Goal: Task Accomplishment & Management: Complete application form

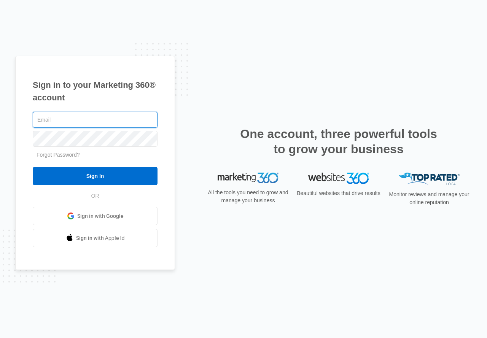
click at [74, 125] on input "text" at bounding box center [95, 120] width 125 height 16
paste input "admin@handsofhopeny.com"
type input "admin@handsofhopeny.com"
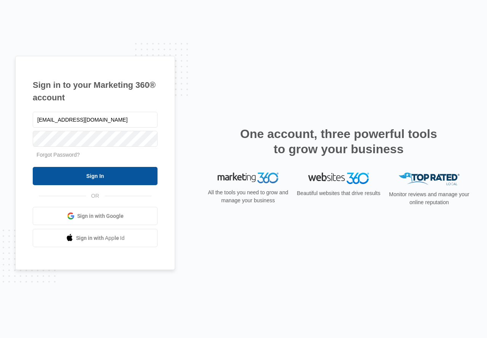
click at [81, 176] on input "Sign In" at bounding box center [95, 176] width 125 height 18
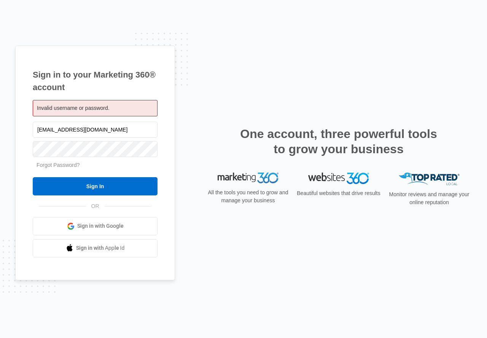
click at [73, 121] on div "[EMAIL_ADDRESS][DOMAIN_NAME]" at bounding box center [95, 129] width 125 height 19
click at [73, 130] on input "[EMAIL_ADDRESS][DOMAIN_NAME]" at bounding box center [95, 130] width 125 height 16
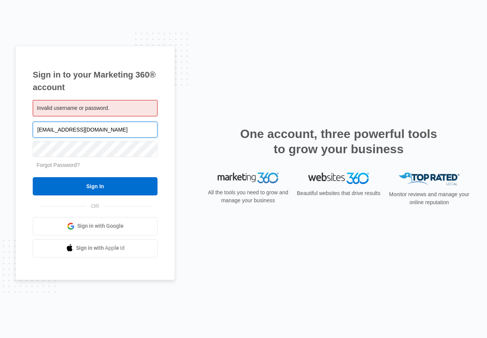
paste input "Austinparker404@yahoo"
type input "Austinparker404@yahoo.com"
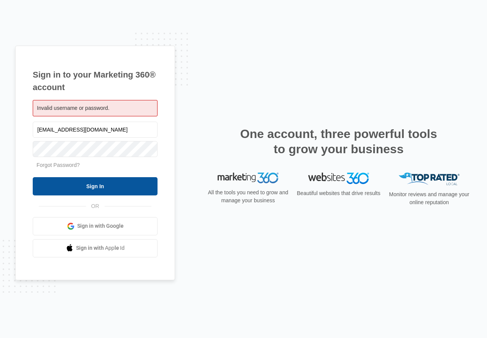
click at [80, 191] on input "Sign In" at bounding box center [95, 186] width 125 height 18
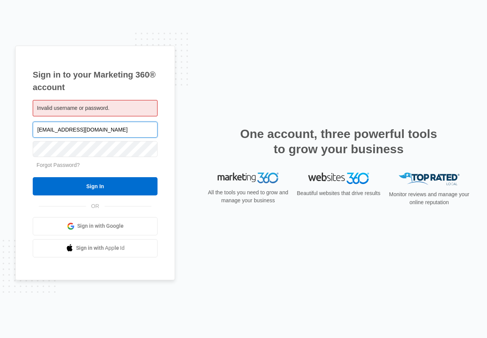
click at [128, 124] on input "[EMAIL_ADDRESS][DOMAIN_NAME]" at bounding box center [95, 130] width 125 height 16
paste input "[EMAIL_ADDRESS][DOMAIN_NAME]"
type input "CNELSON434@ICLOUD.COM"
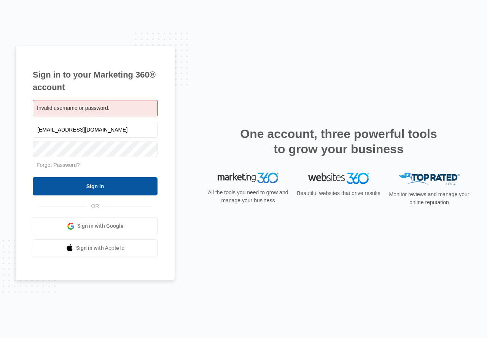
click at [120, 192] on input "Sign In" at bounding box center [95, 186] width 125 height 18
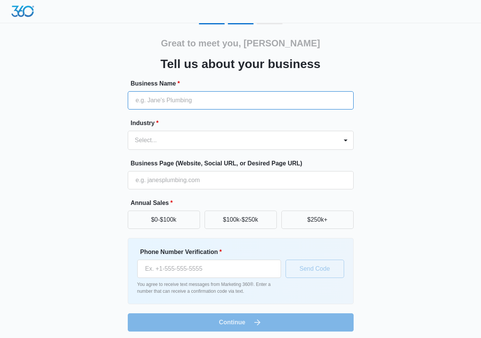
click at [284, 96] on input "Business Name *" at bounding box center [241, 100] width 226 height 18
type input "wed ef"
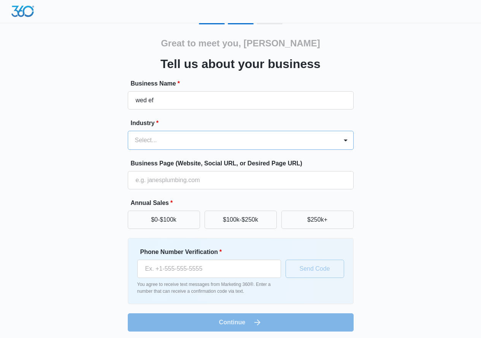
click at [228, 136] on div at bounding box center [231, 140] width 193 height 11
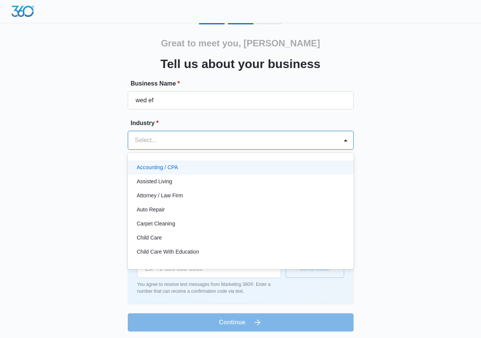
click at [180, 173] on div "Accounting / CPA" at bounding box center [241, 167] width 226 height 14
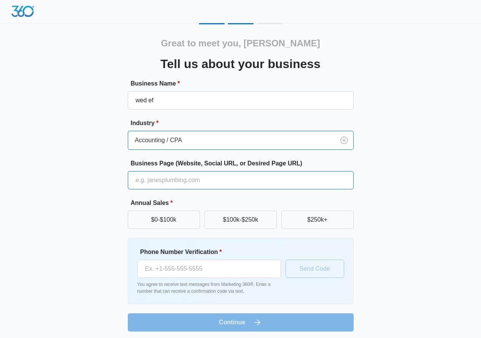
click at [178, 174] on input "Business Page (Website, Social URL, or Desired Page URL)" at bounding box center [241, 180] width 226 height 18
type input "ewfewf.com"
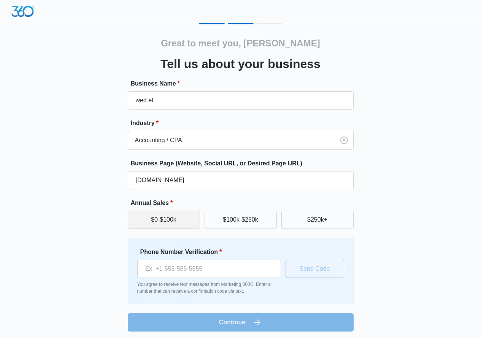
click at [134, 223] on button "$0-$100k" at bounding box center [164, 220] width 72 height 18
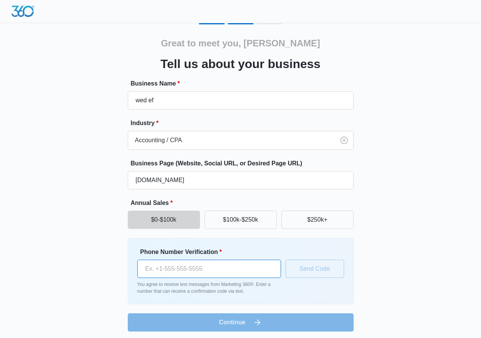
click at [265, 266] on input "Phone Number Verification *" at bounding box center [209, 269] width 144 height 18
paste input "[PHONE_NUMBER]"
type input "[PHONE_NUMBER]"
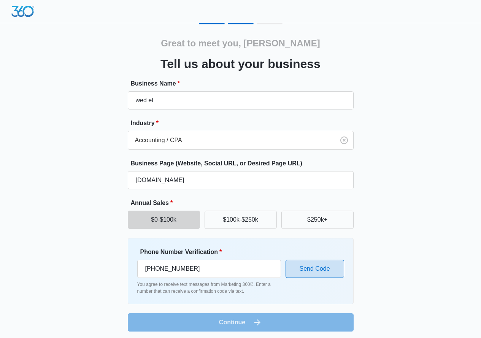
click at [309, 273] on button "Send Code" at bounding box center [314, 269] width 59 height 18
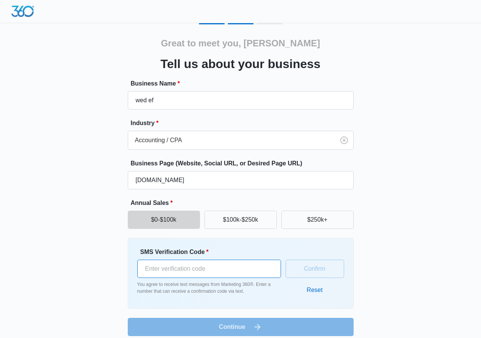
click at [203, 269] on input "SMS Verification Code *" at bounding box center [209, 269] width 144 height 18
type input "265386"
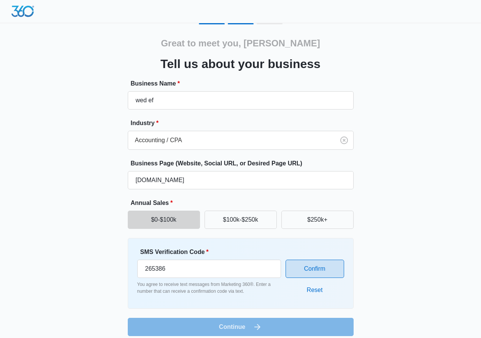
click at [301, 269] on button "Confirm" at bounding box center [314, 269] width 59 height 18
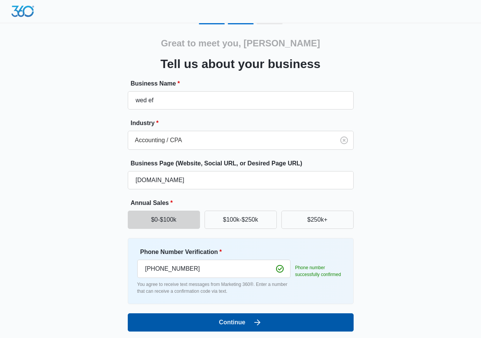
click at [286, 319] on button "Continue" at bounding box center [241, 322] width 226 height 18
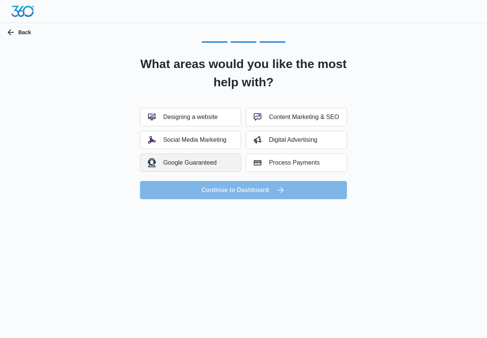
click at [206, 159] on div "Google Guaranteed" at bounding box center [182, 162] width 69 height 9
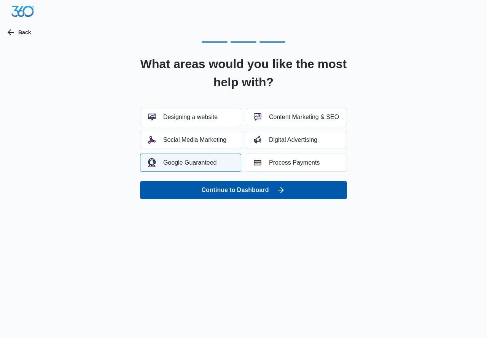
click at [247, 188] on button "Continue to Dashboard" at bounding box center [243, 190] width 207 height 18
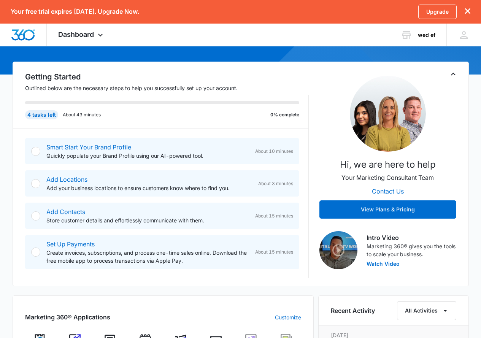
scroll to position [114, 0]
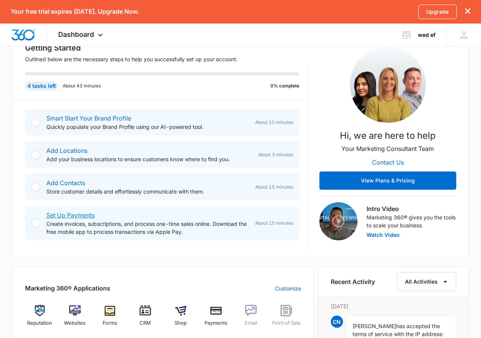
click at [70, 214] on link "Set Up Payments" at bounding box center [70, 215] width 48 height 8
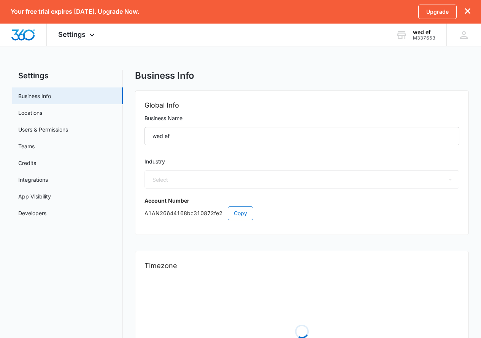
select select "EG"
select select "[GEOGRAPHIC_DATA]/[GEOGRAPHIC_DATA]"
select select "33"
click at [27, 113] on link "Locations" at bounding box center [30, 113] width 24 height 8
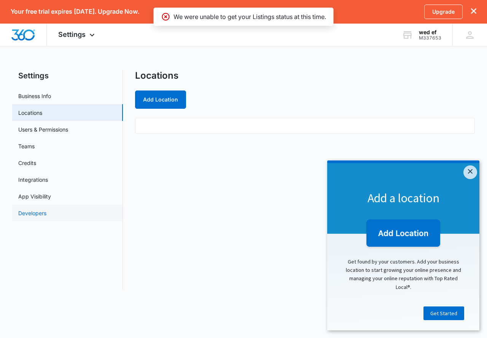
click at [46, 217] on link "Developers" at bounding box center [32, 213] width 28 height 8
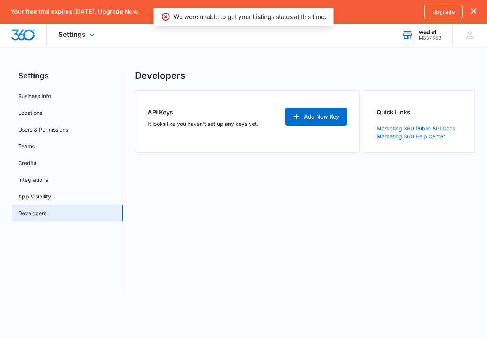
click at [432, 34] on div "wed ef" at bounding box center [429, 32] width 22 height 6
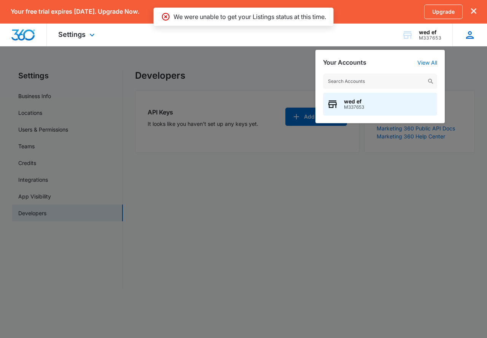
click at [475, 34] on div "CN [PERSON_NAME] [EMAIL_ADDRESS][DOMAIN_NAME] My Profile Notifications Support …" at bounding box center [469, 35] width 35 height 22
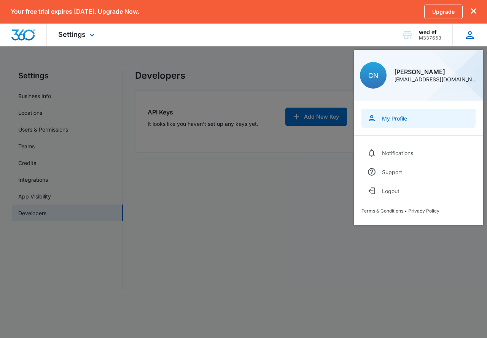
click at [411, 123] on link "My Profile" at bounding box center [418, 118] width 114 height 19
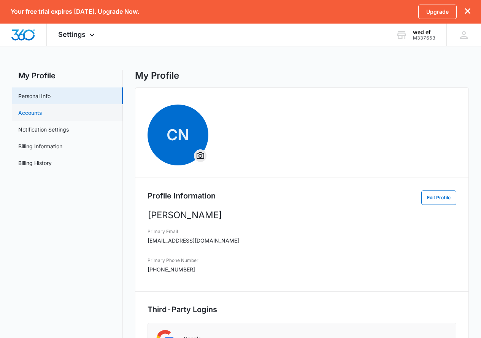
click at [42, 111] on link "Accounts" at bounding box center [30, 113] width 24 height 8
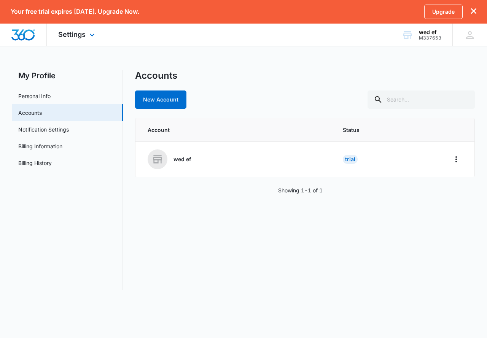
click at [23, 40] on img "Dashboard" at bounding box center [23, 34] width 24 height 11
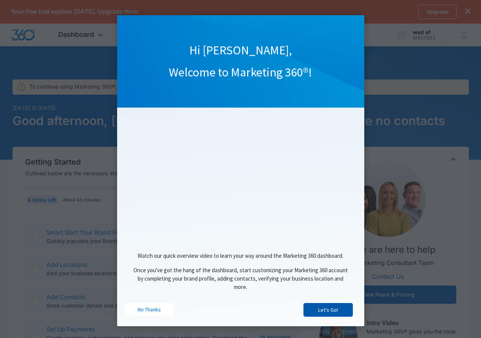
click at [323, 313] on link "Let's Go!" at bounding box center [327, 310] width 49 height 14
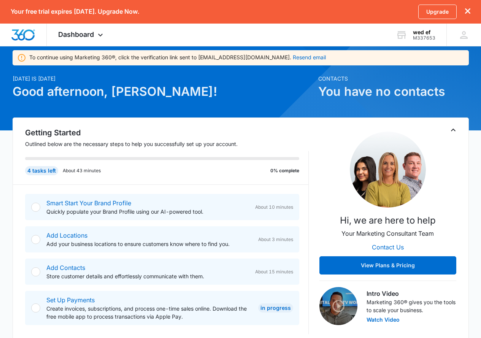
scroll to position [38, 0]
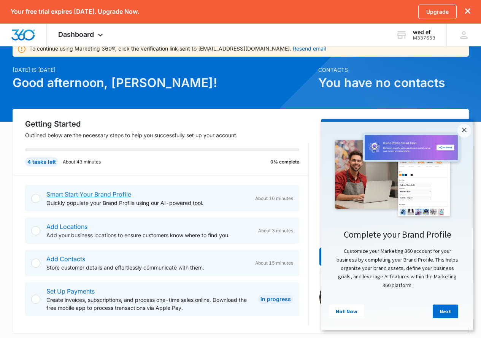
click at [93, 197] on link "Smart Start Your Brand Profile" at bounding box center [88, 194] width 85 height 8
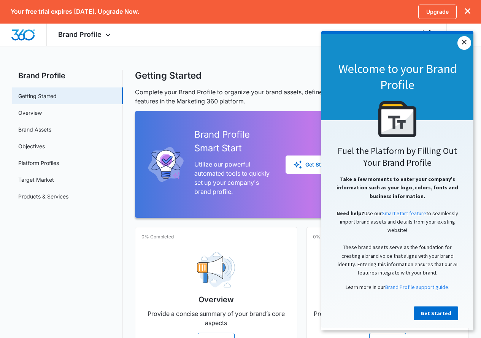
click at [460, 42] on link "×" at bounding box center [464, 43] width 14 height 14
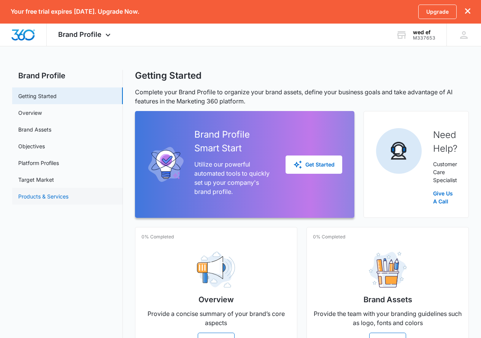
click at [54, 200] on link "Products & Services" at bounding box center [43, 196] width 50 height 8
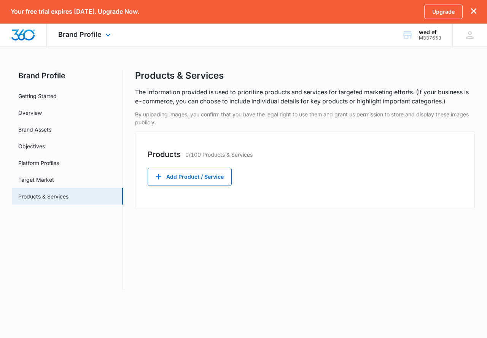
click at [63, 43] on div "Brand Profile Apps Reputation Websites Forms CRM Email Shop Payments POS Ads In…" at bounding box center [85, 35] width 77 height 22
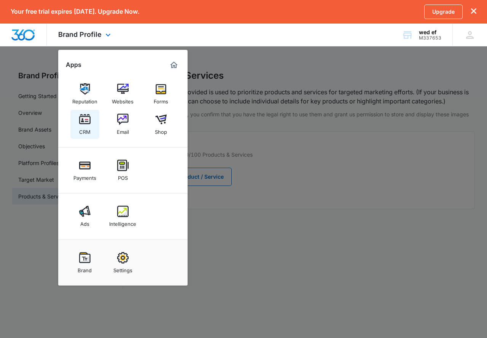
click at [76, 119] on link "CRM" at bounding box center [84, 124] width 29 height 29
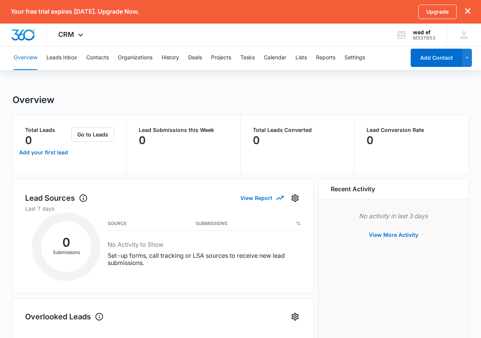
click at [345, 62] on div "Overview Leads Inbox Contacts Organizations History Deals Projects Tasks Calend…" at bounding box center [207, 58] width 396 height 24
click at [350, 61] on button "Settings" at bounding box center [354, 58] width 21 height 24
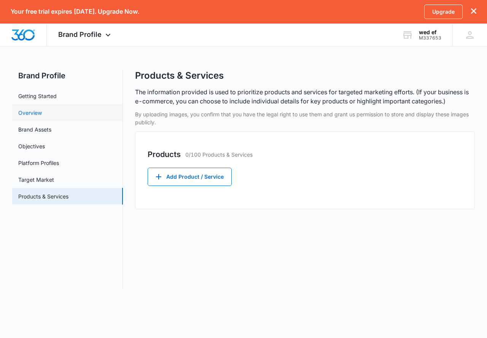
click at [42, 113] on link "Overview" at bounding box center [30, 113] width 24 height 8
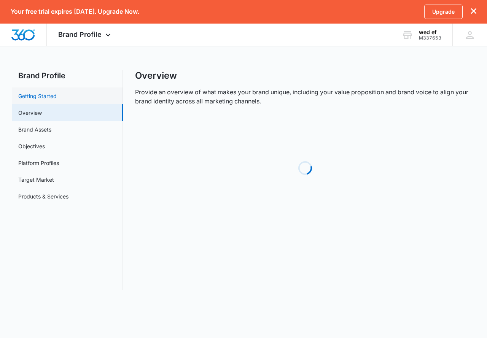
click at [46, 100] on link "Getting Started" at bounding box center [37, 96] width 38 height 8
